Goal: Task Accomplishment & Management: Manage account settings

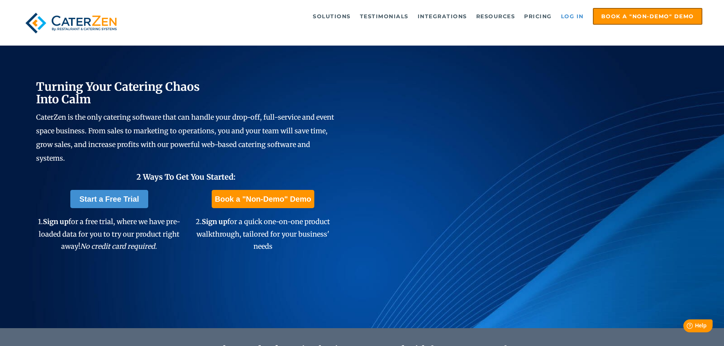
click at [572, 15] on link "Log in" at bounding box center [572, 16] width 30 height 15
click at [569, 15] on link "Log in" at bounding box center [572, 16] width 30 height 15
click at [568, 16] on link "Log in" at bounding box center [572, 16] width 30 height 15
click at [573, 15] on link "Log in" at bounding box center [572, 16] width 30 height 15
click at [571, 13] on link "Log in" at bounding box center [572, 16] width 30 height 15
